Goal: Transaction & Acquisition: Subscribe to service/newsletter

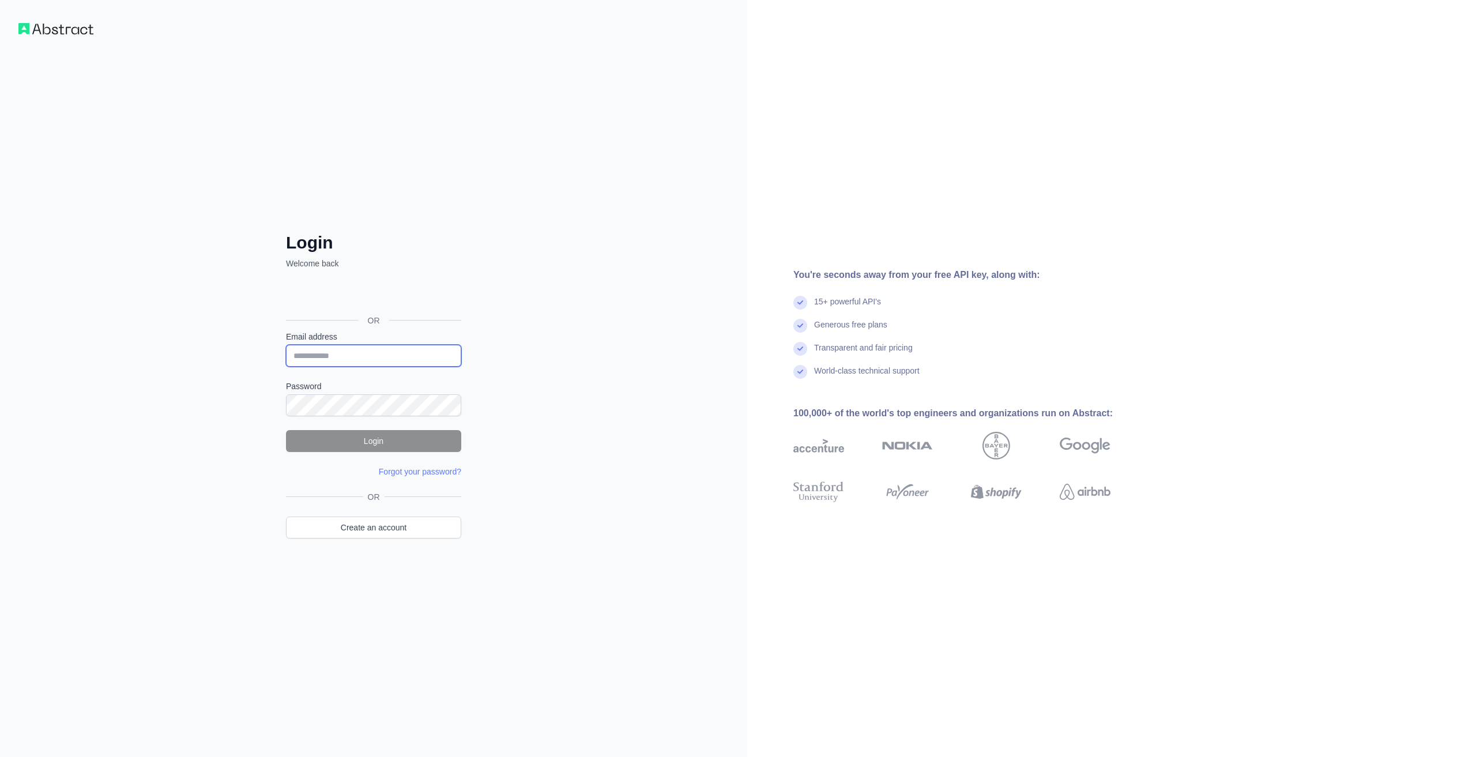
type input "**********"
click at [532, 444] on div "**********" at bounding box center [373, 378] width 747 height 757
click at [423, 443] on button "Login" at bounding box center [373, 441] width 175 height 22
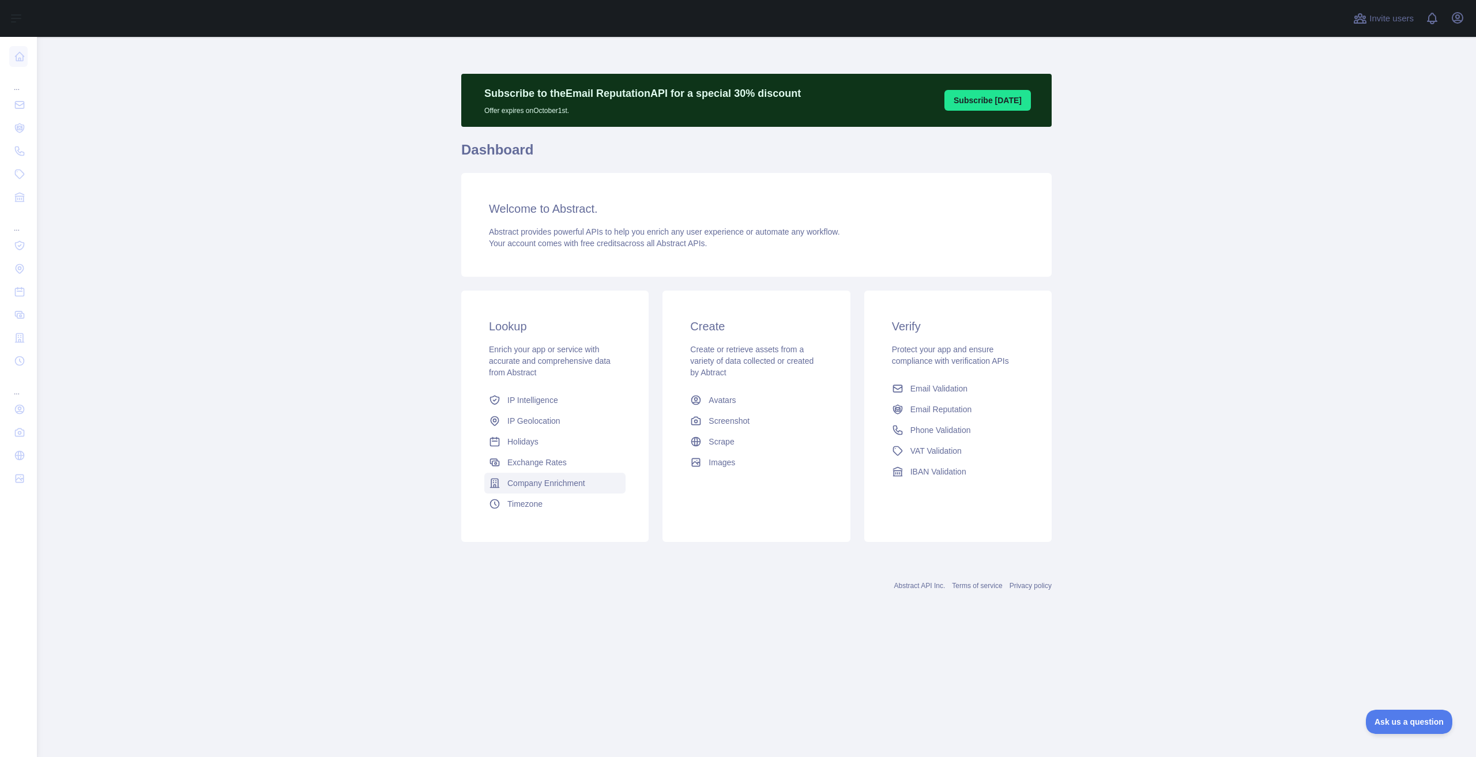
click at [550, 481] on span "Company Enrichment" at bounding box center [546, 483] width 78 height 12
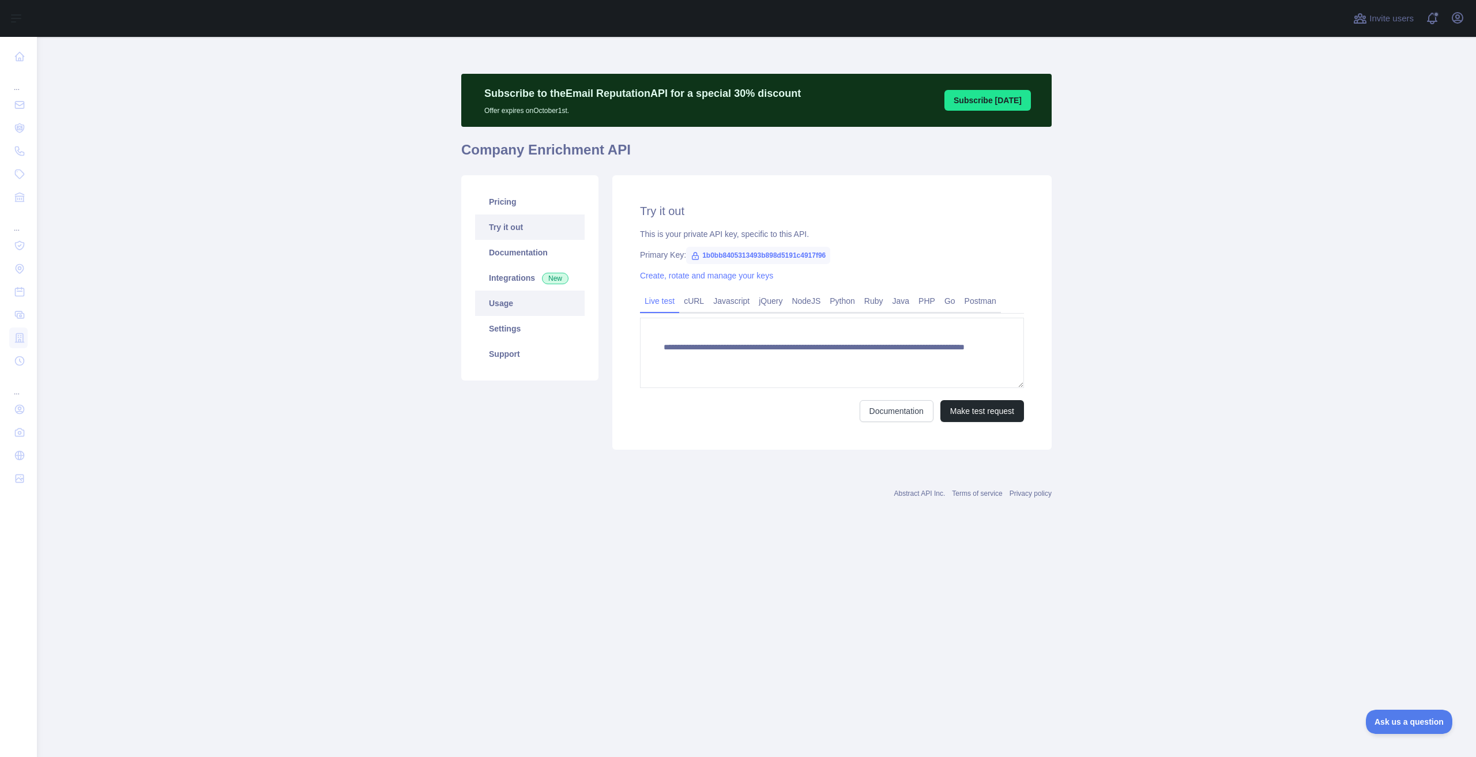
click at [517, 310] on link "Usage" at bounding box center [530, 303] width 110 height 25
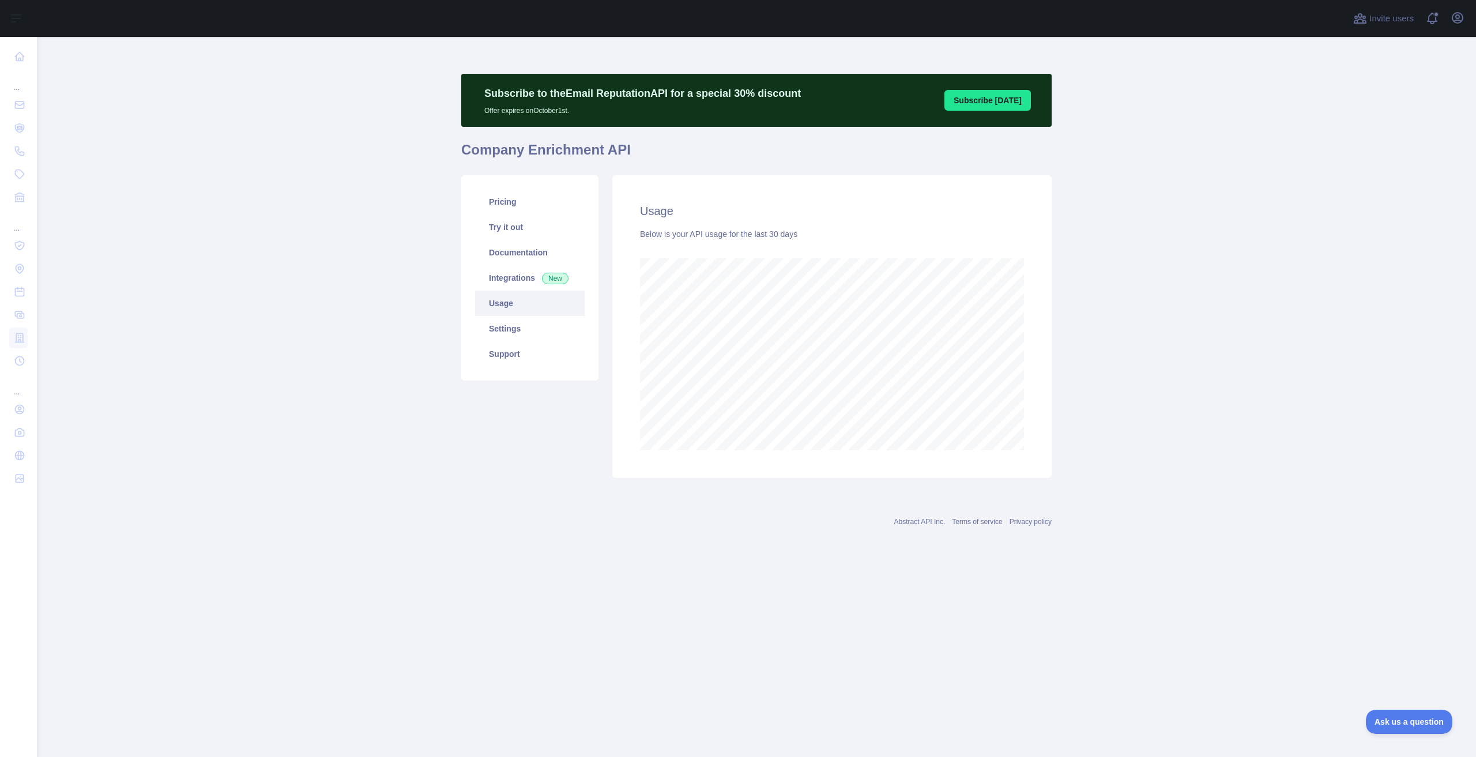
scroll to position [720, 1439]
click at [529, 206] on link "Pricing" at bounding box center [530, 201] width 110 height 25
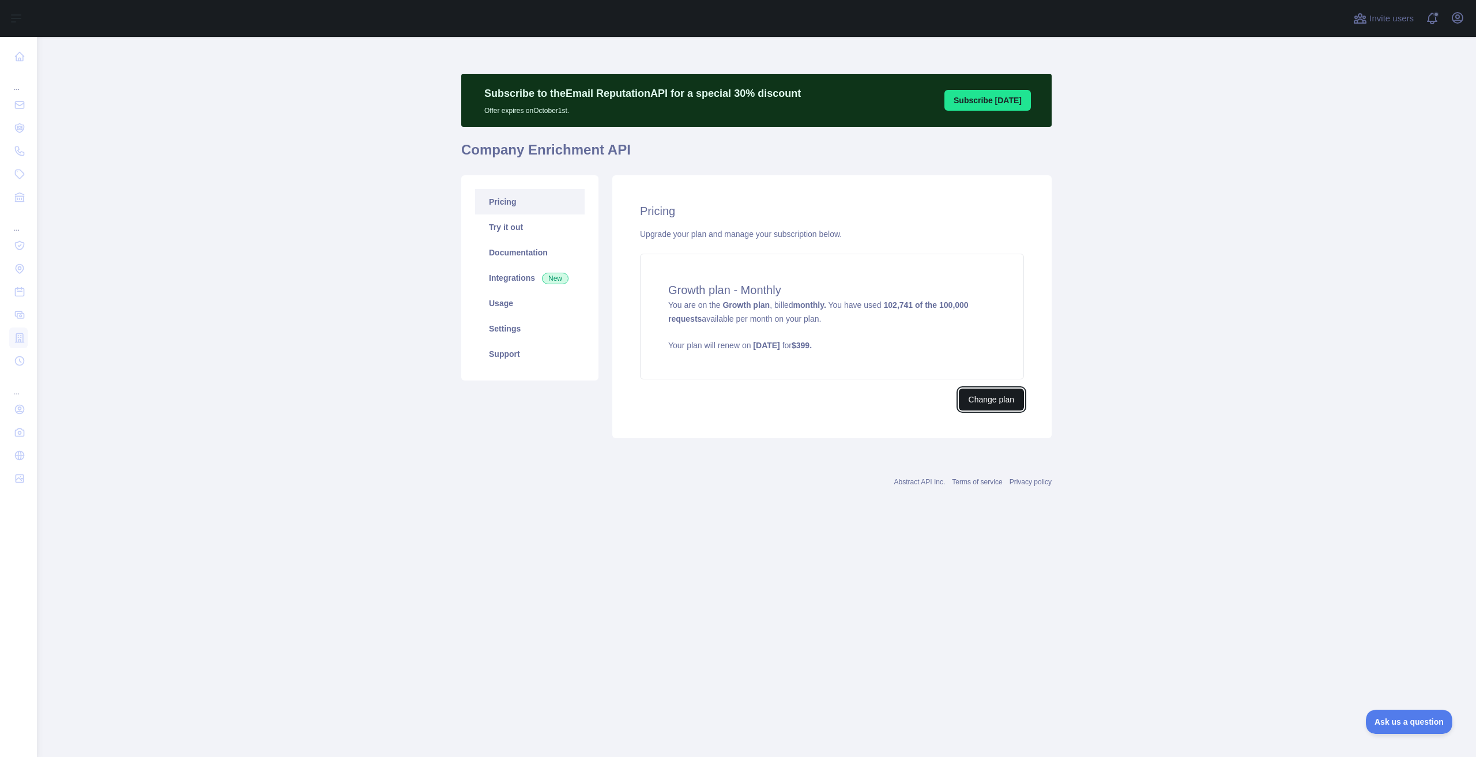
click at [992, 401] on button "Change plan" at bounding box center [991, 400] width 65 height 22
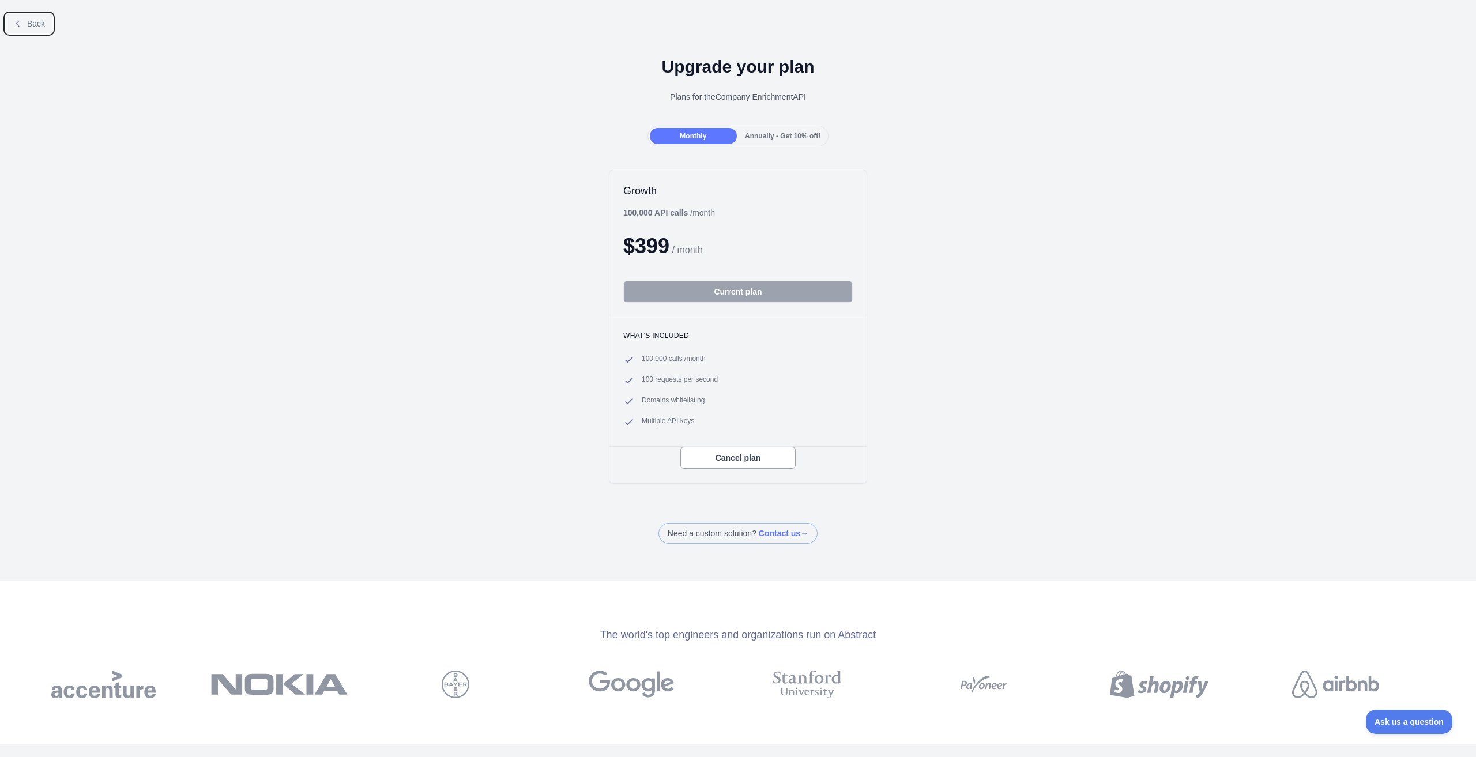
click at [43, 19] on span "Back" at bounding box center [36, 23] width 18 height 9
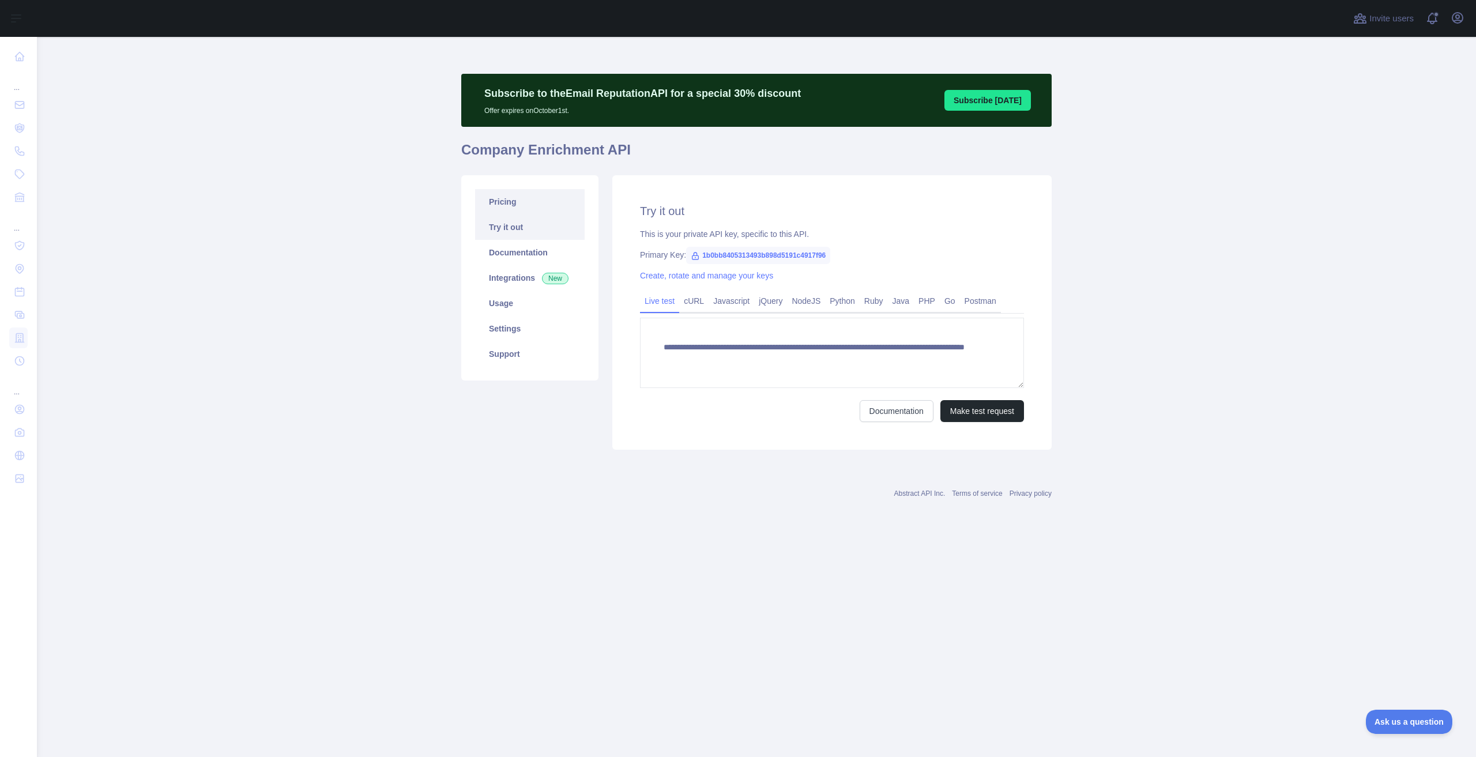
click at [521, 204] on link "Pricing" at bounding box center [530, 201] width 110 height 25
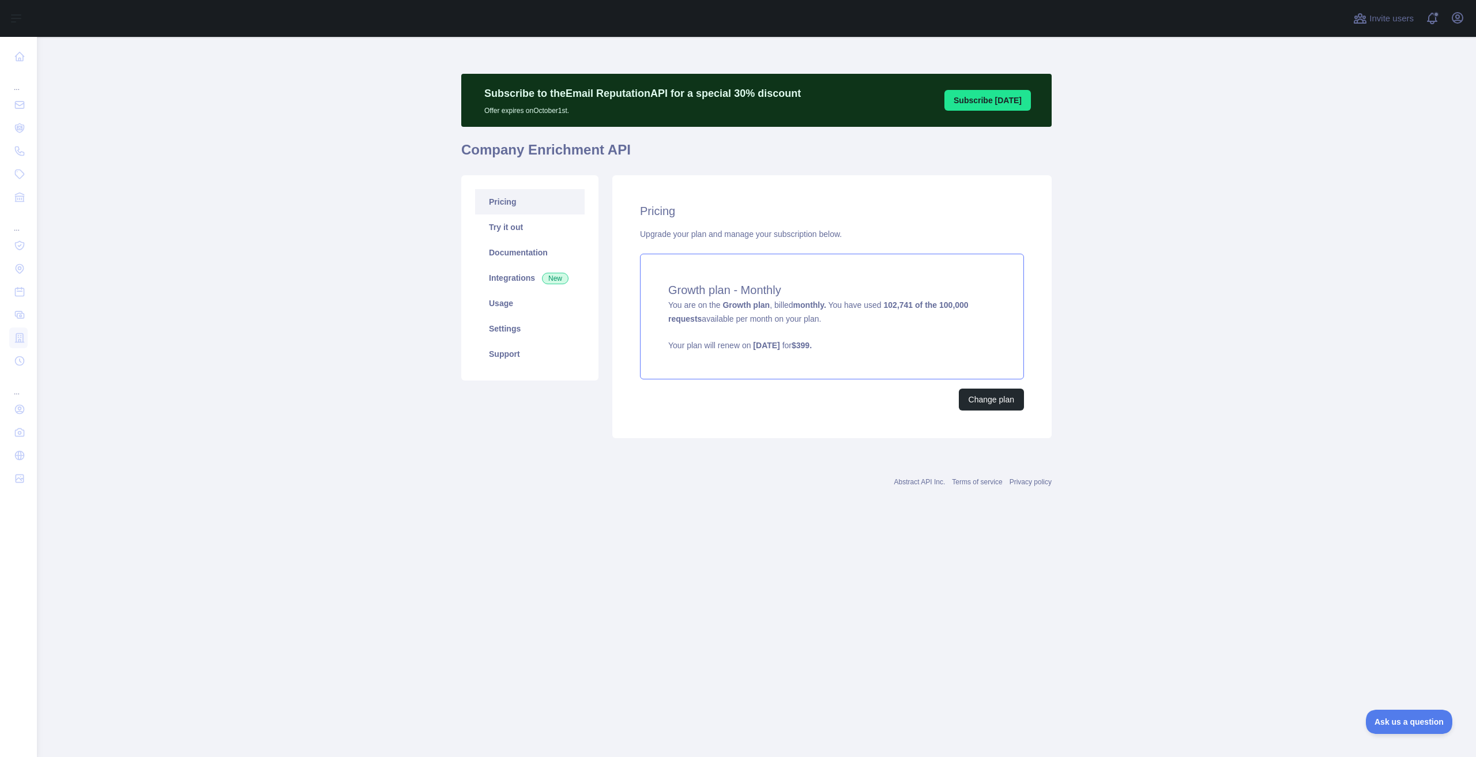
click at [740, 288] on h4 "Growth plan - Monthly" at bounding box center [831, 290] width 327 height 16
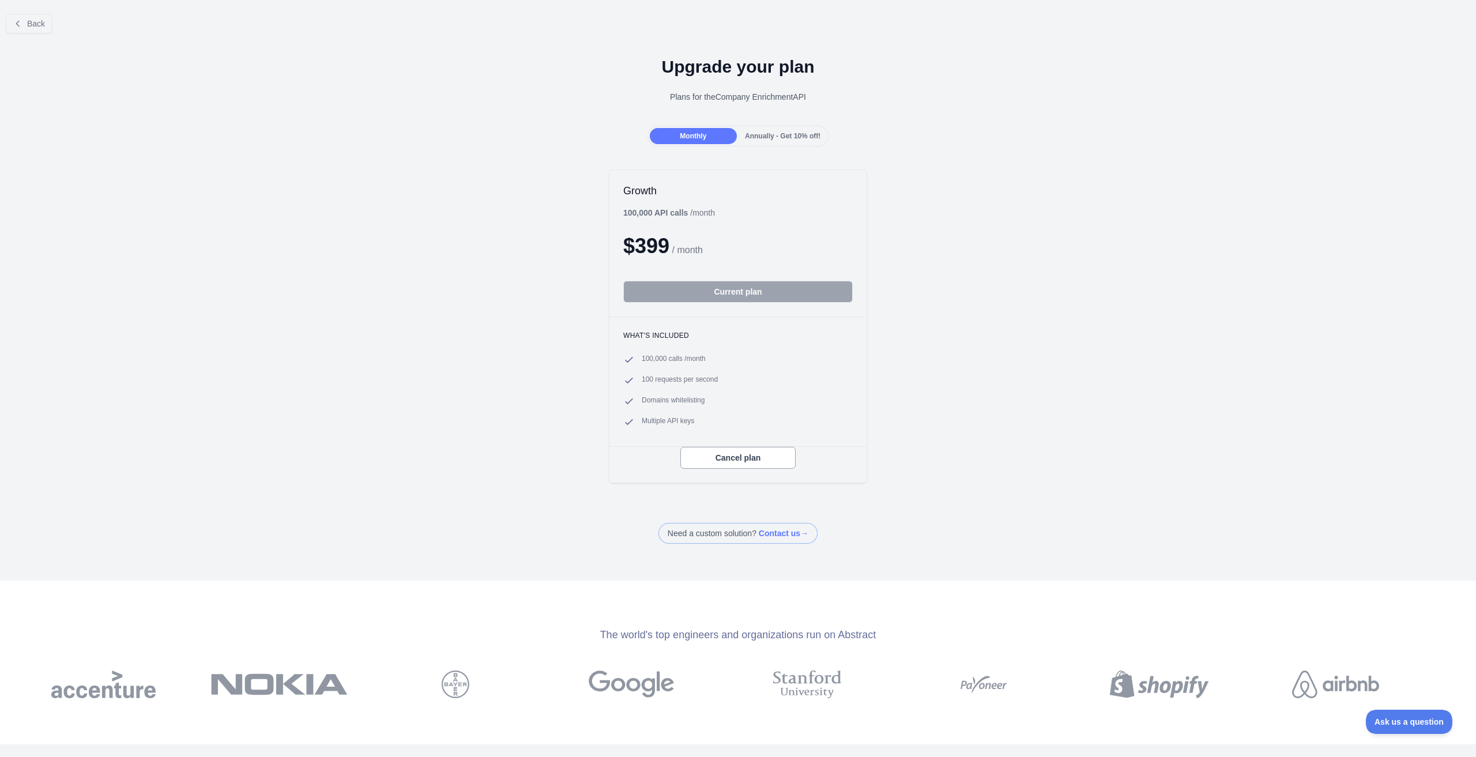
click at [767, 135] on span "Annually - Get 10% off!" at bounding box center [783, 136] width 76 height 8
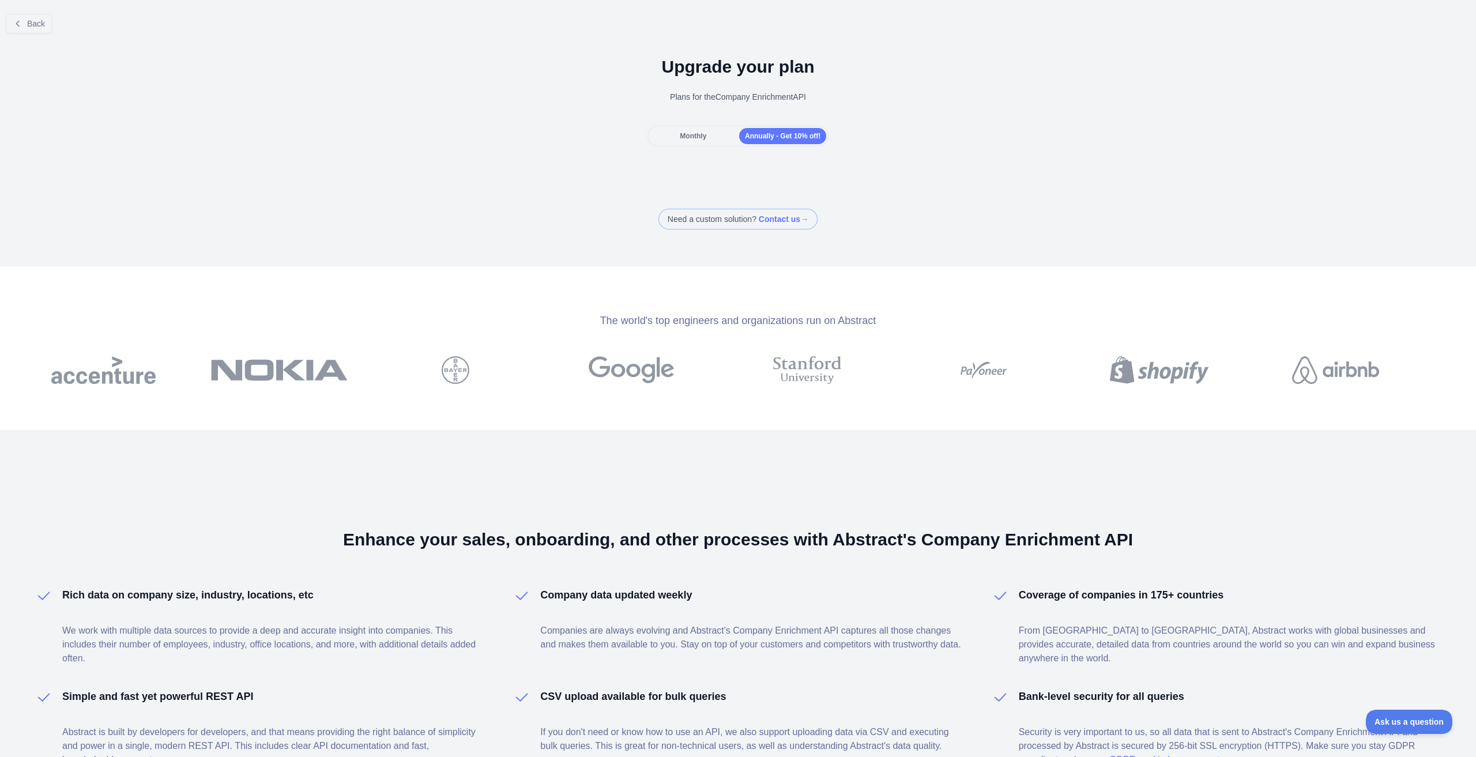
click at [703, 144] on div "Monthly" at bounding box center [693, 136] width 87 height 16
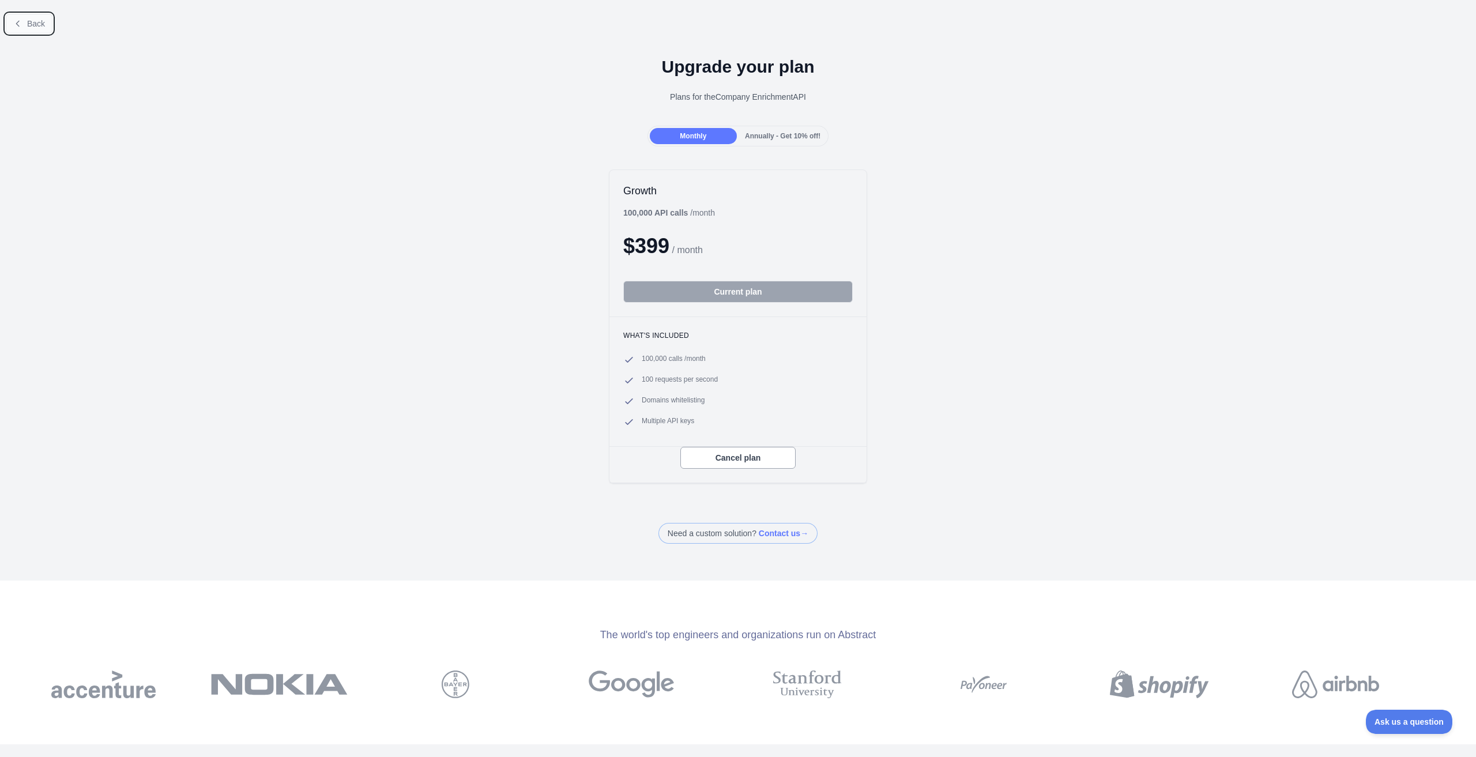
click at [24, 24] on button "Back" at bounding box center [29, 24] width 47 height 20
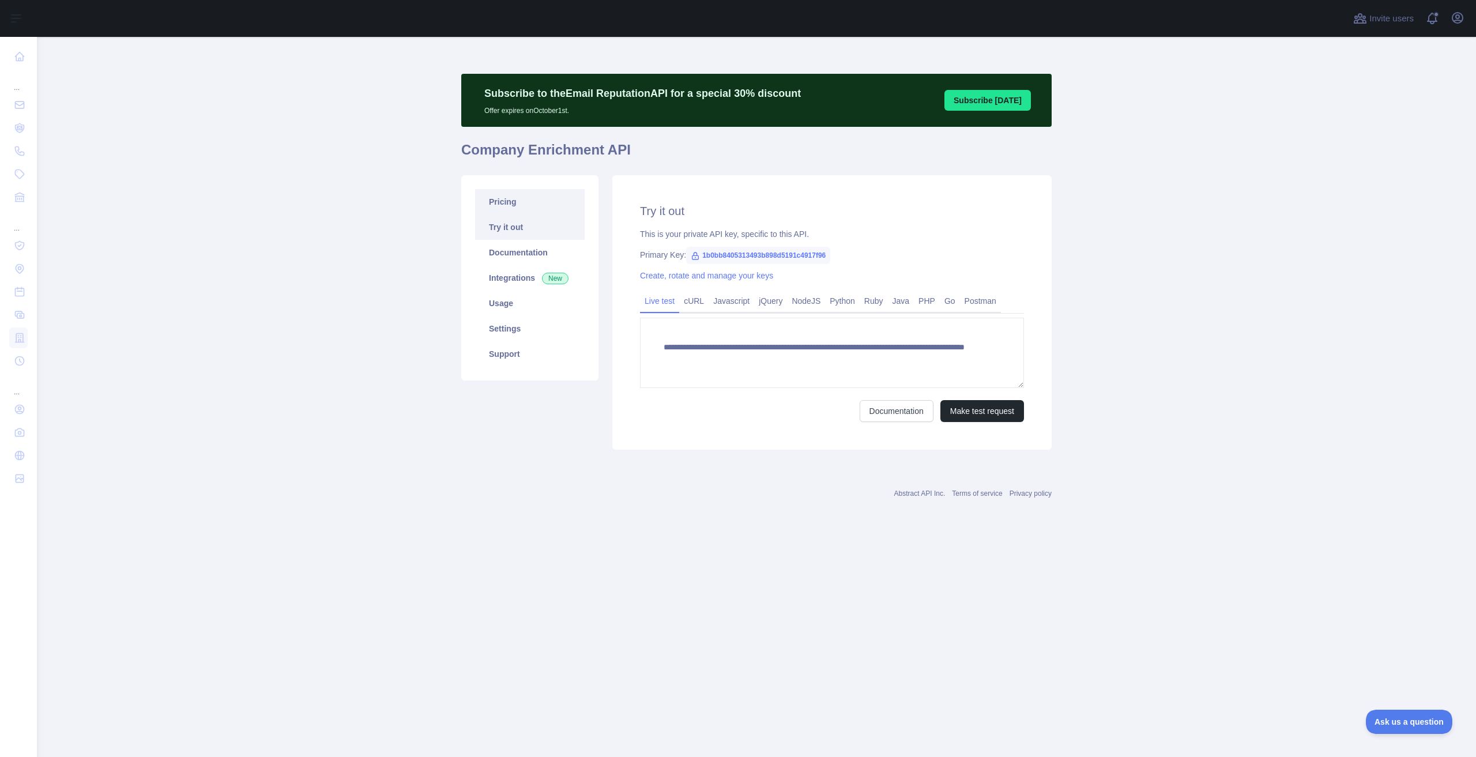
click at [502, 208] on link "Pricing" at bounding box center [530, 201] width 110 height 25
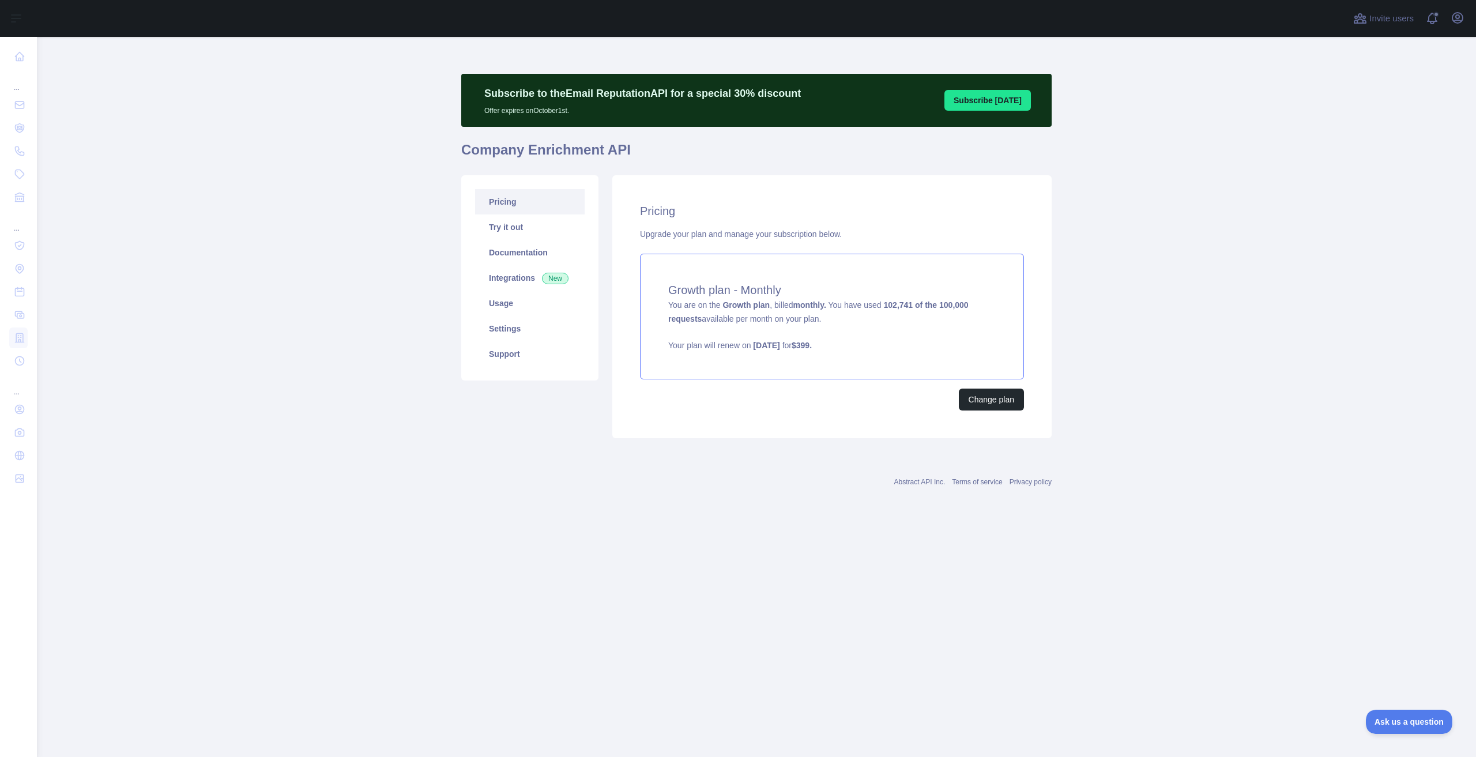
click at [855, 322] on div "Growth plan - Monthly You are on the Growth plan , billed monthly. You have use…" at bounding box center [832, 317] width 384 height 126
